Goal: Information Seeking & Learning: Learn about a topic

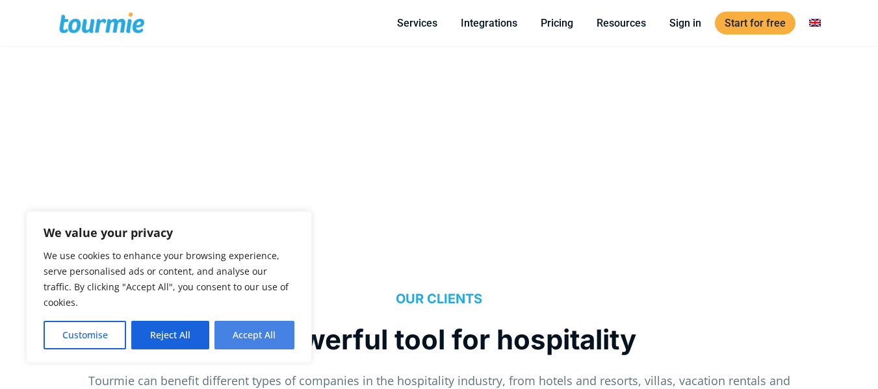
scroll to position [910, 0]
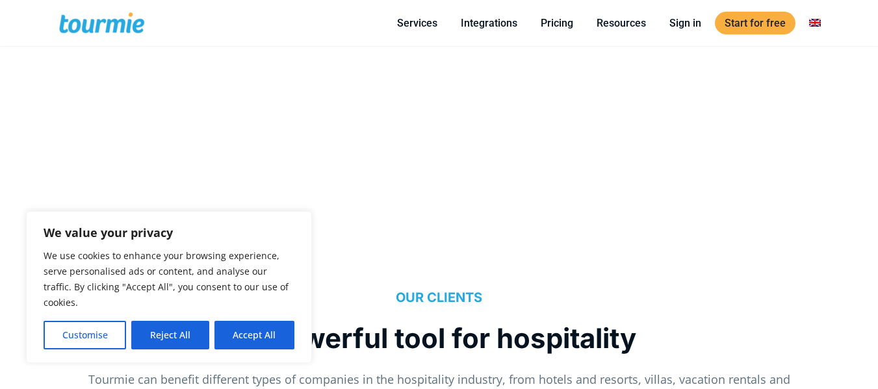
click at [175, 333] on button "Reject All" at bounding box center [169, 335] width 77 height 29
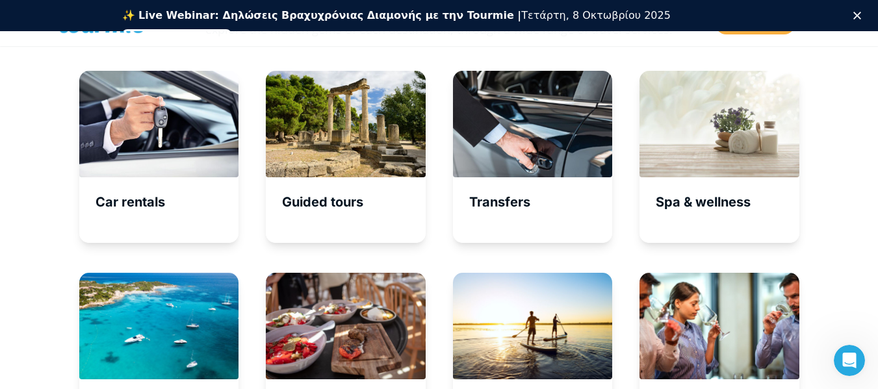
scroll to position [4279, 0]
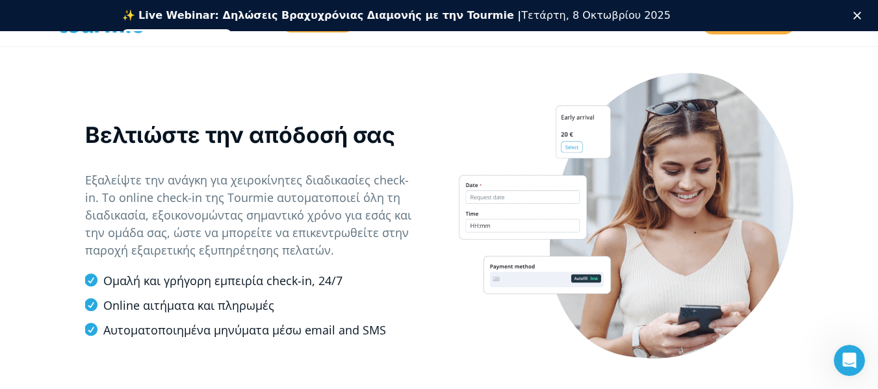
scroll to position [1066, 0]
click at [663, 173] on div at bounding box center [626, 216] width 335 height 287
drag, startPoint x: 653, startPoint y: 172, endPoint x: 590, endPoint y: 154, distance: 65.0
click at [590, 154] on div at bounding box center [626, 216] width 335 height 287
drag, startPoint x: 575, startPoint y: 147, endPoint x: 526, endPoint y: 138, distance: 49.5
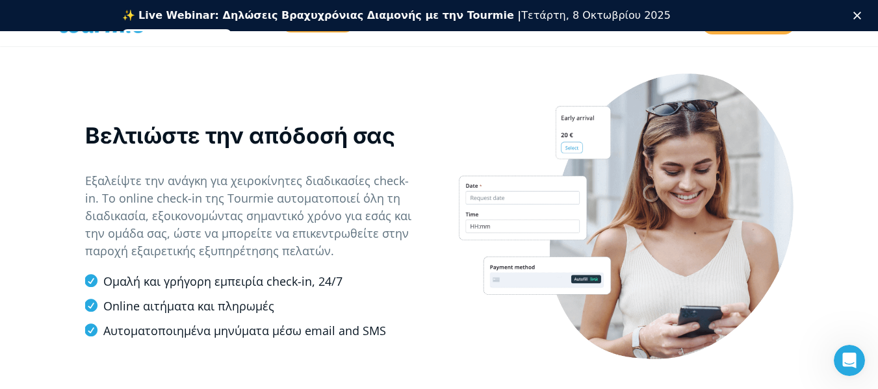
click at [526, 138] on div at bounding box center [626, 216] width 335 height 287
drag, startPoint x: 523, startPoint y: 182, endPoint x: 536, endPoint y: 230, distance: 49.8
click at [536, 230] on div at bounding box center [626, 216] width 335 height 287
click at [607, 219] on div at bounding box center [626, 216] width 335 height 287
drag, startPoint x: 710, startPoint y: 219, endPoint x: 717, endPoint y: 219, distance: 7.2
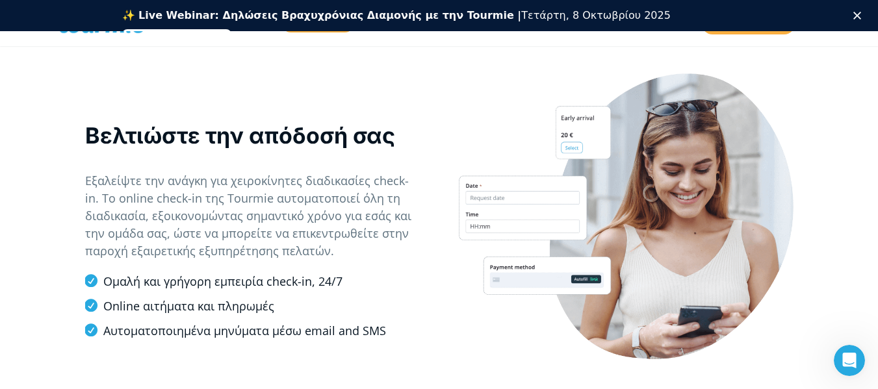
click at [715, 219] on div at bounding box center [626, 216] width 335 height 287
drag, startPoint x: 721, startPoint y: 220, endPoint x: 772, endPoint y: 222, distance: 50.8
click at [772, 222] on div at bounding box center [626, 216] width 335 height 287
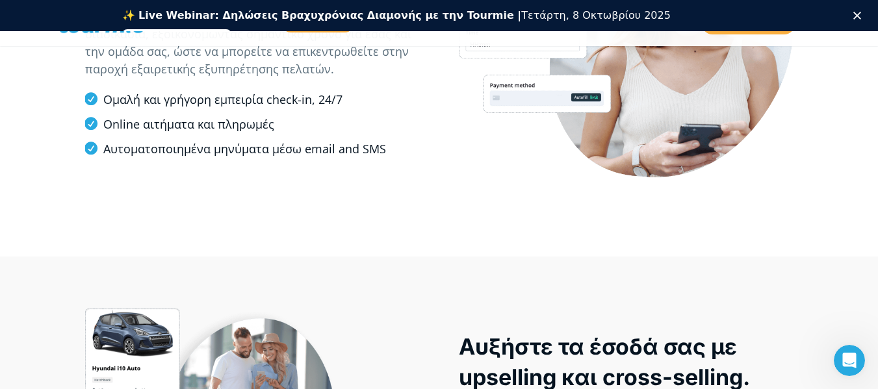
scroll to position [1261, 0]
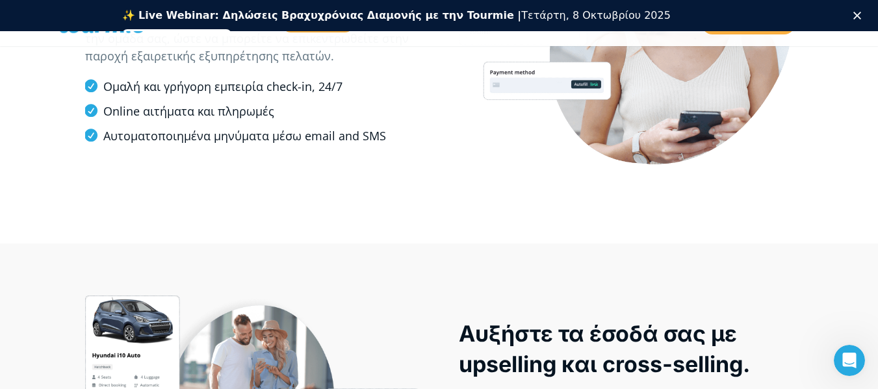
drag, startPoint x: 321, startPoint y: 354, endPoint x: 280, endPoint y: 343, distance: 42.6
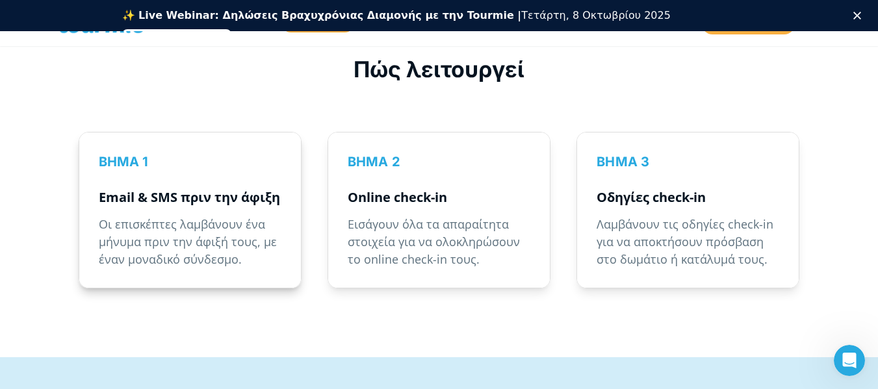
scroll to position [1847, 0]
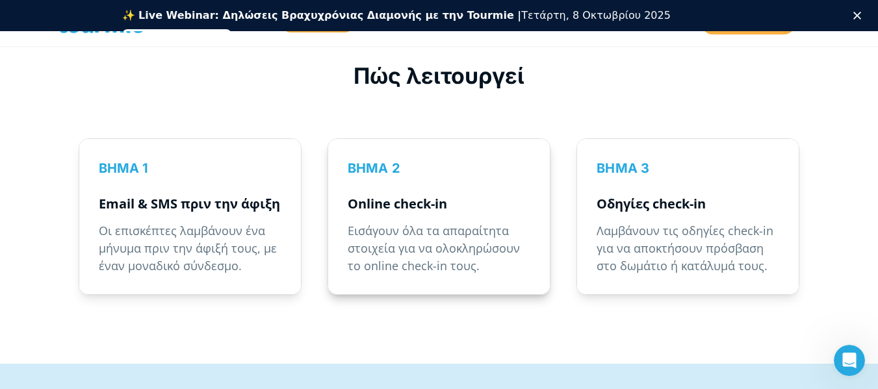
drag, startPoint x: 252, startPoint y: 235, endPoint x: 521, endPoint y: 264, distance: 270.7
click at [479, 254] on p "Εισάγουν όλα τα απαραίτητα στοιχεία για να ολοκληρώσουν το online check-in τους." at bounding box center [439, 248] width 183 height 53
drag, startPoint x: 650, startPoint y: 259, endPoint x: 675, endPoint y: 263, distance: 25.7
click at [665, 261] on p "Λαμβάνουν τις οδηγίες check-in για να αποκτήσουν πρόσβαση στο δωμάτιο ή κατάλυμ…" at bounding box center [688, 248] width 183 height 53
click at [666, 245] on p "Λαμβάνουν τις οδηγίες check-in για να αποκτήσουν πρόσβαση στο δωμάτιο ή κατάλυμ…" at bounding box center [688, 248] width 183 height 53
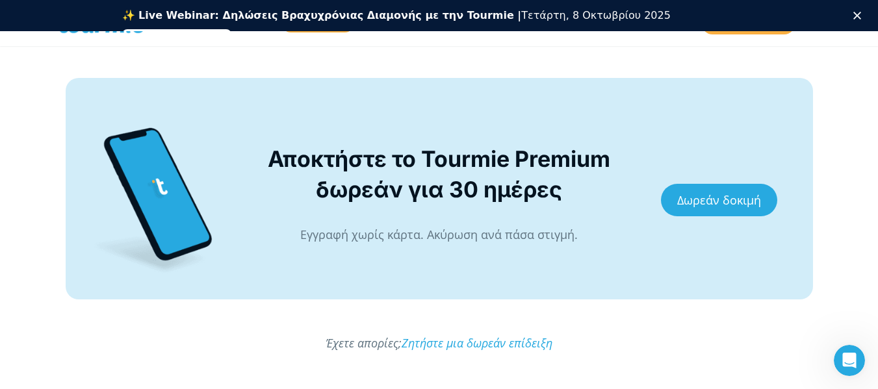
scroll to position [3166, 0]
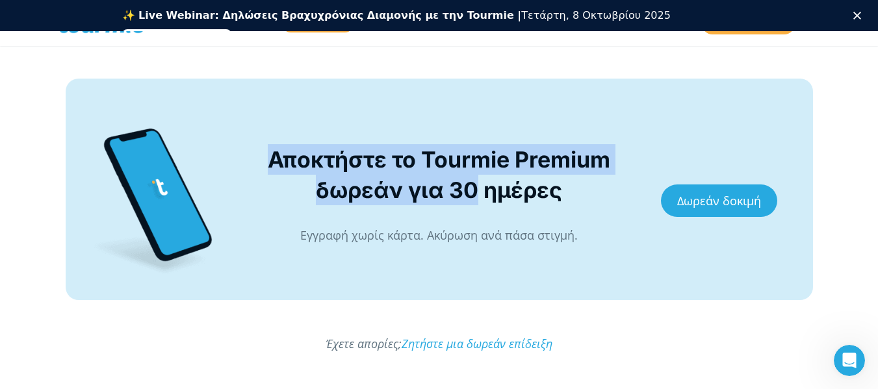
drag, startPoint x: 344, startPoint y: 157, endPoint x: 509, endPoint y: 196, distance: 169.7
click at [480, 195] on div "Αποκτήστε το Tourmie Premium δωρεάν για 30 ημέρες Εγγραφή χωρίς κάρτα. Ακύρωση …" at bounding box center [439, 189] width 374 height 195
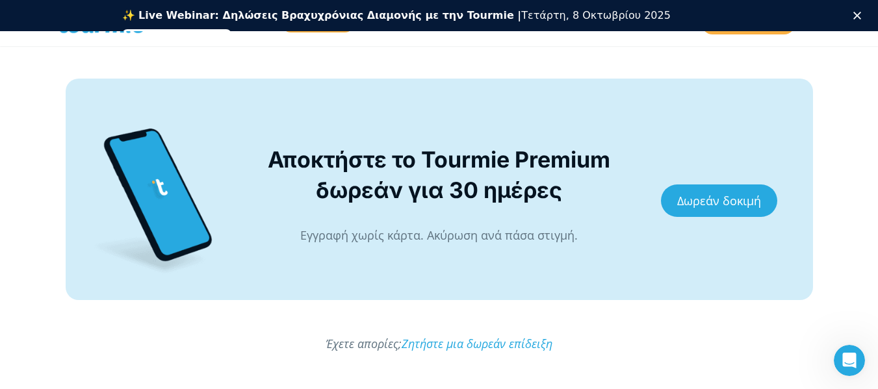
click at [520, 196] on div "Αποκτήστε το Tourmie Premium δωρεάν για 30 ημέρες" at bounding box center [439, 174] width 347 height 61
drag, startPoint x: 355, startPoint y: 230, endPoint x: 558, endPoint y: 241, distance: 203.8
click at [558, 241] on span "Εγγραφή χωρίς κάρτα. Ακύρωση ανά πάσα στιγμή." at bounding box center [439, 236] width 278 height 16
click at [562, 241] on span "Εγγραφή χωρίς κάρτα. Ακύρωση ανά πάσα στιγμή." at bounding box center [439, 236] width 278 height 16
drag, startPoint x: 577, startPoint y: 243, endPoint x: 284, endPoint y: 241, distance: 293.2
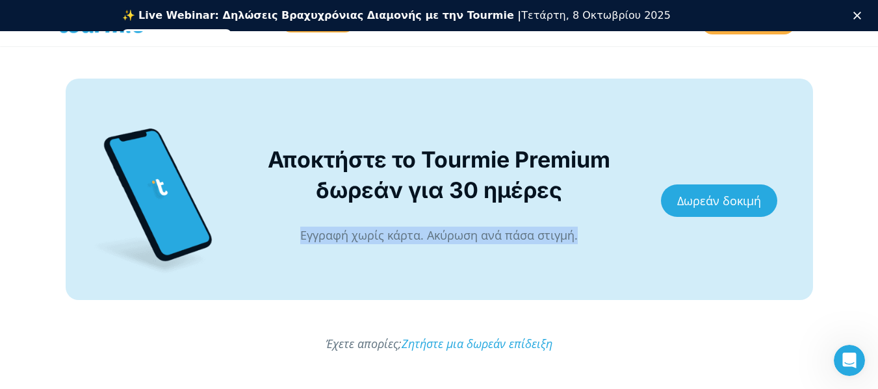
click at [284, 241] on p "Εγγραφή χωρίς κάρτα. Ακύρωση ανά πάσα στιγμή." at bounding box center [439, 236] width 347 height 18
click at [344, 227] on div at bounding box center [439, 226] width 347 height 1
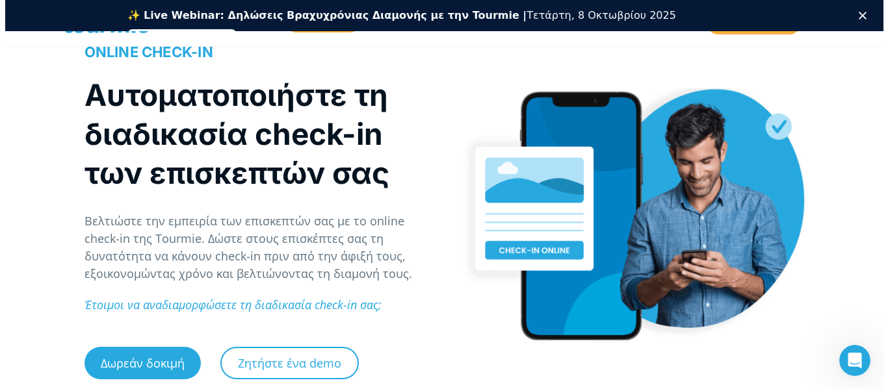
scroll to position [0, 0]
